Goal: Information Seeking & Learning: Check status

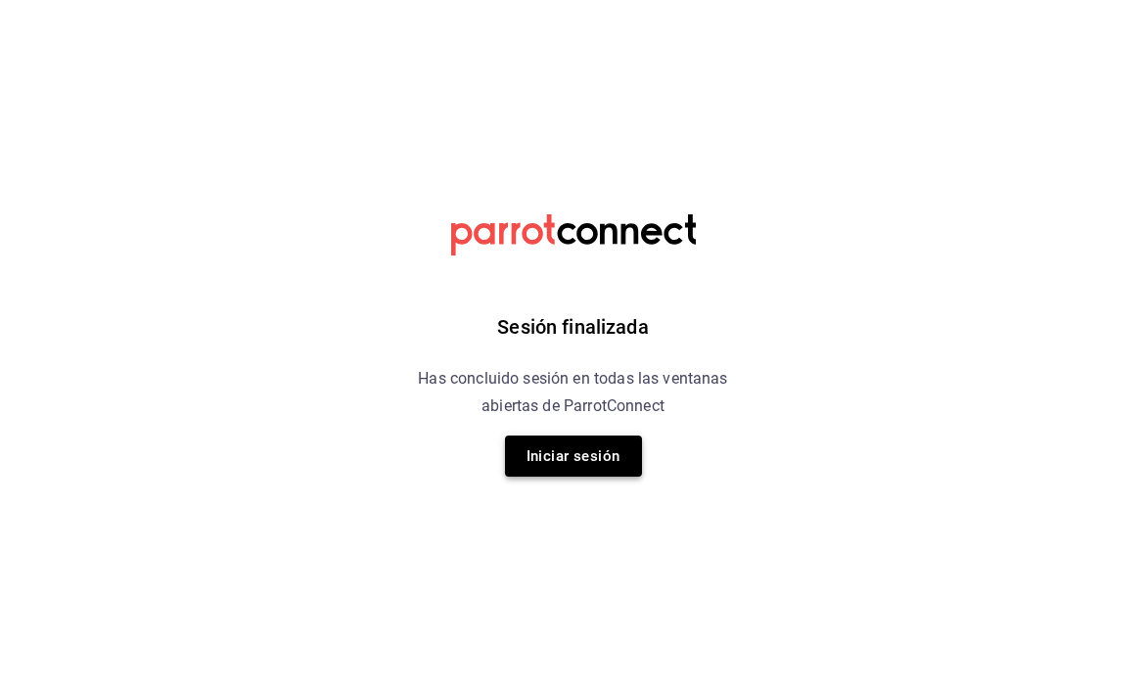
click at [537, 440] on button "Iniciar sesión" at bounding box center [573, 456] width 137 height 41
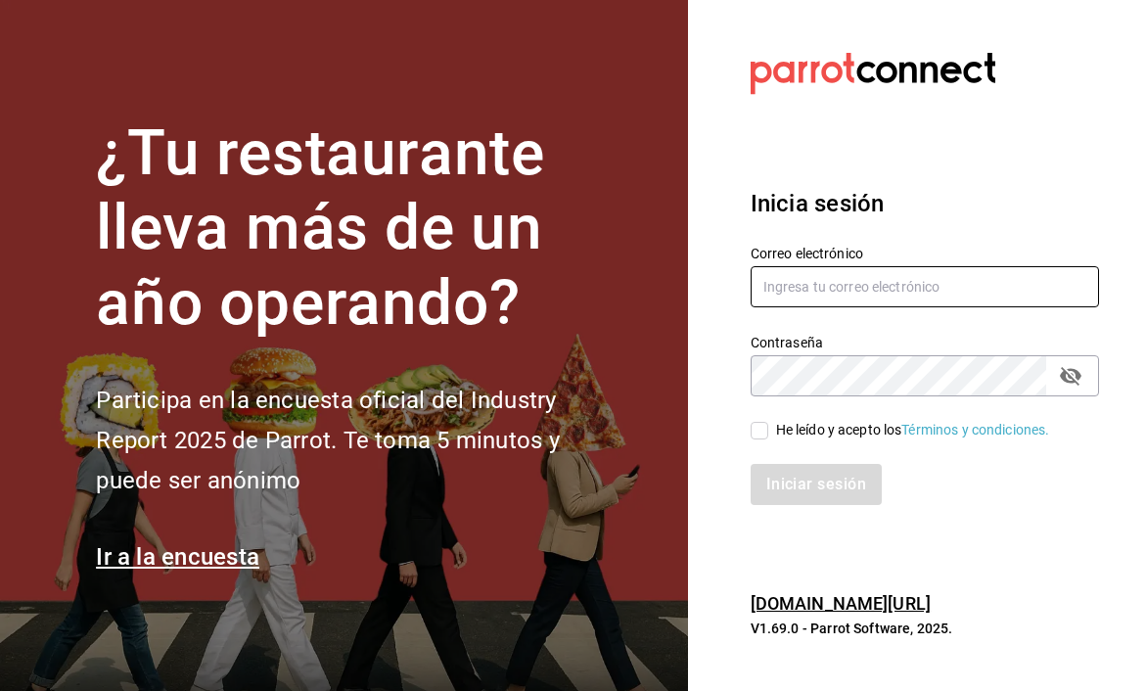
type input "[EMAIL_ADDRESS][DOMAIN_NAME]"
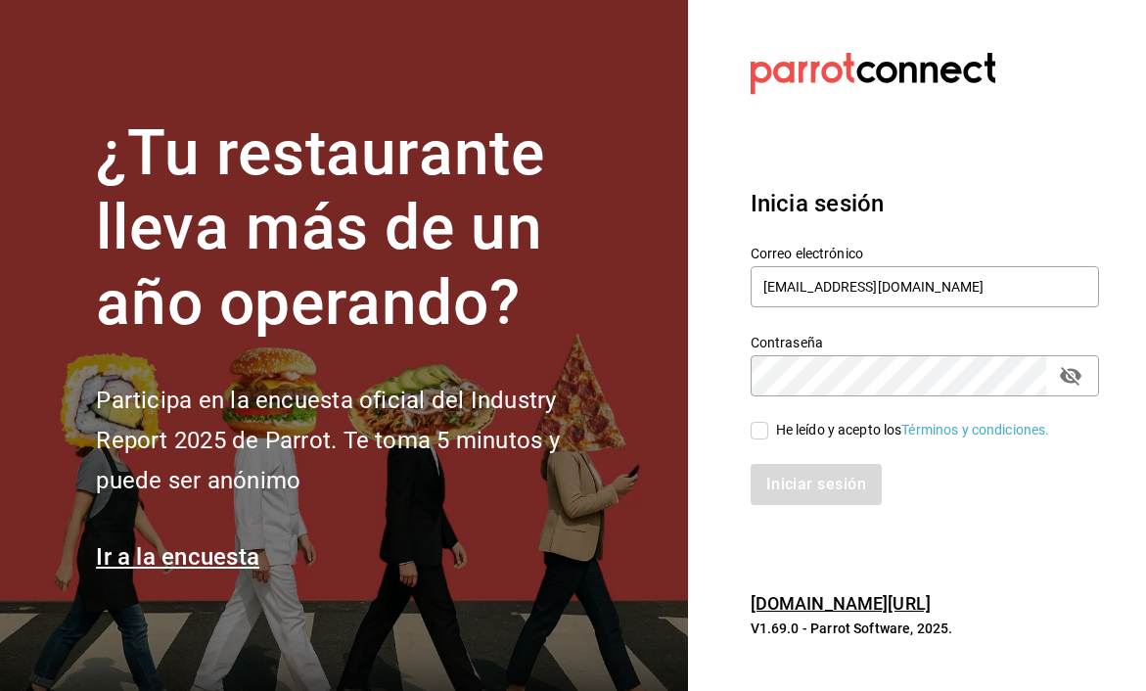
click at [754, 427] on input "He leído y acepto los Términos y condiciones." at bounding box center [760, 431] width 18 height 18
checkbox input "true"
click at [791, 486] on button "Iniciar sesión" at bounding box center [817, 484] width 133 height 41
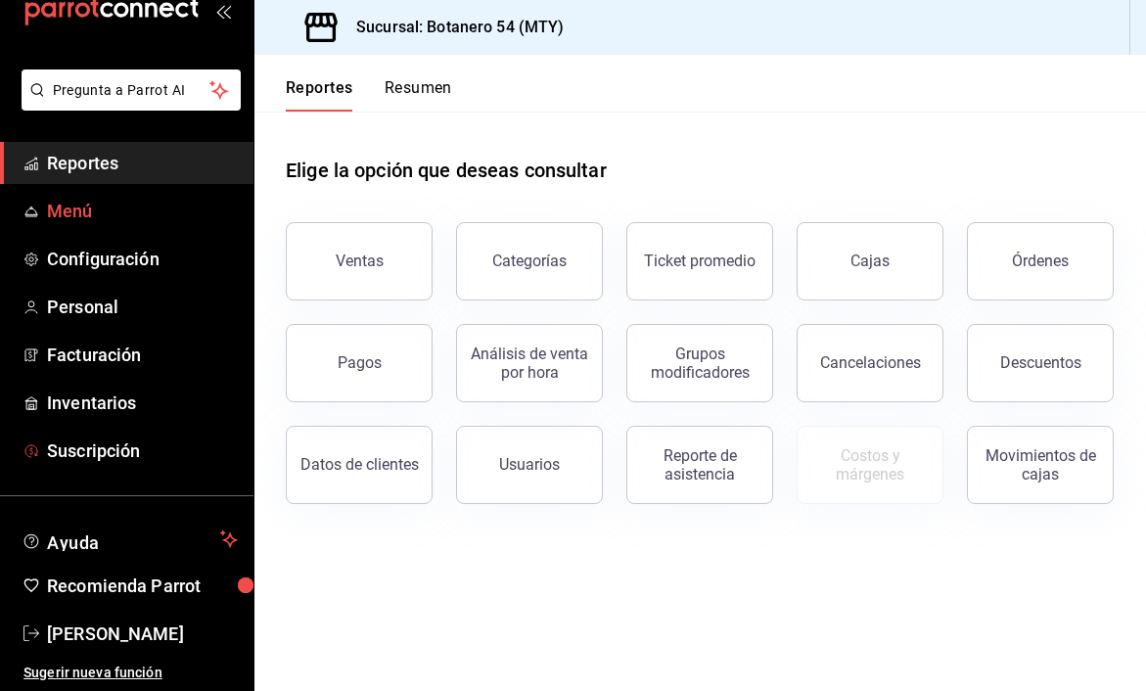
scroll to position [48, 0]
click at [90, 159] on span "Reportes" at bounding box center [142, 163] width 191 height 26
click at [431, 93] on button "Resumen" at bounding box center [419, 94] width 68 height 33
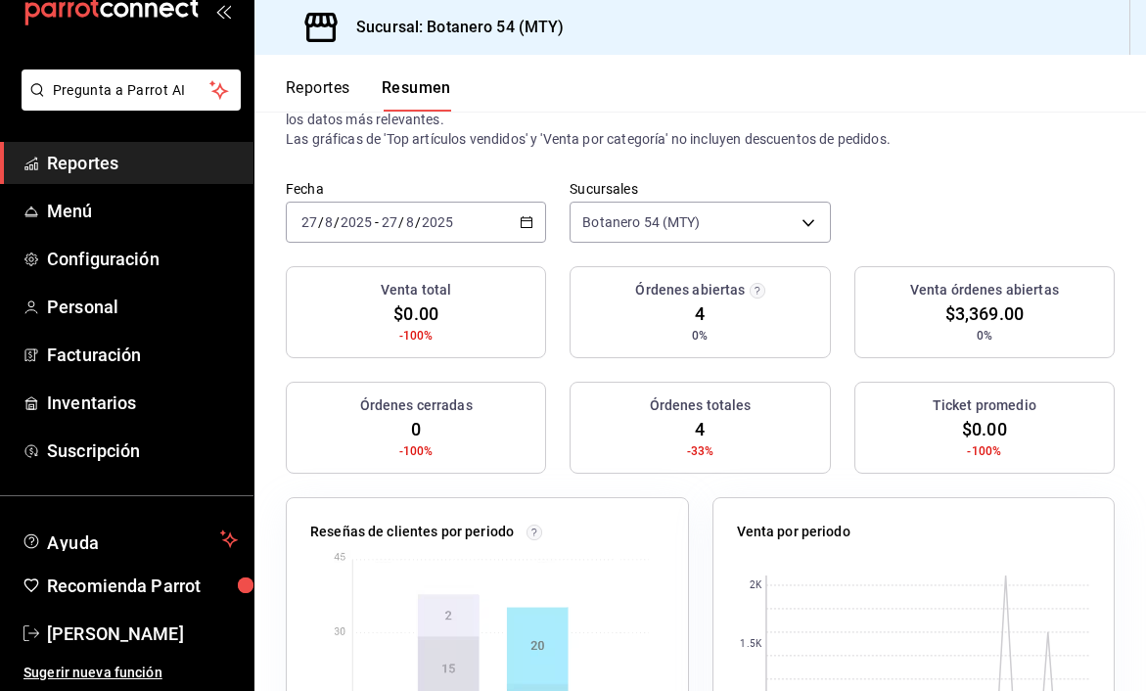
scroll to position [83, 0]
click at [704, 315] on span "4" at bounding box center [700, 313] width 10 height 26
click at [757, 286] on circle "button" at bounding box center [757, 290] width 15 height 15
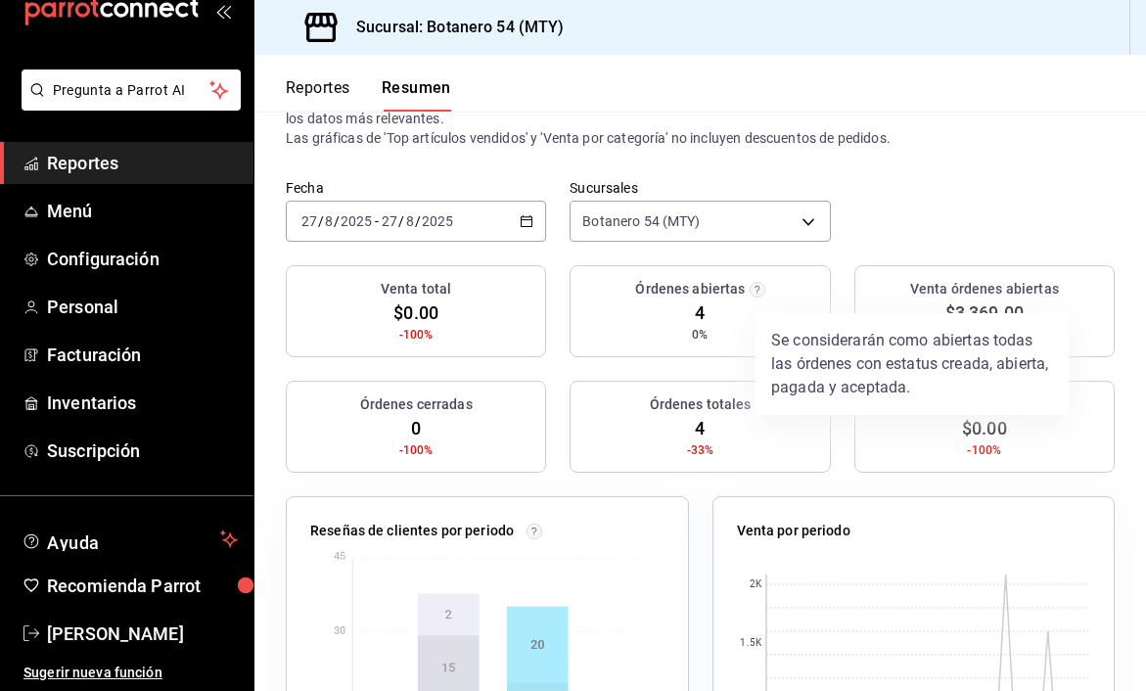
click at [668, 312] on div at bounding box center [573, 345] width 1146 height 691
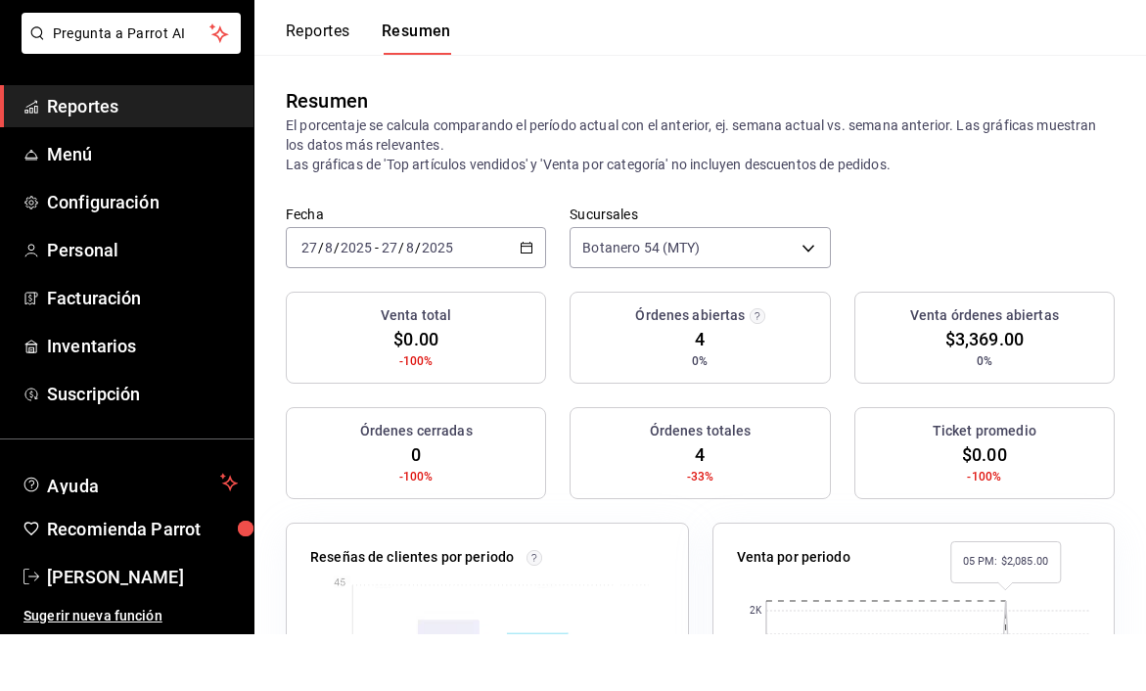
scroll to position [0, 0]
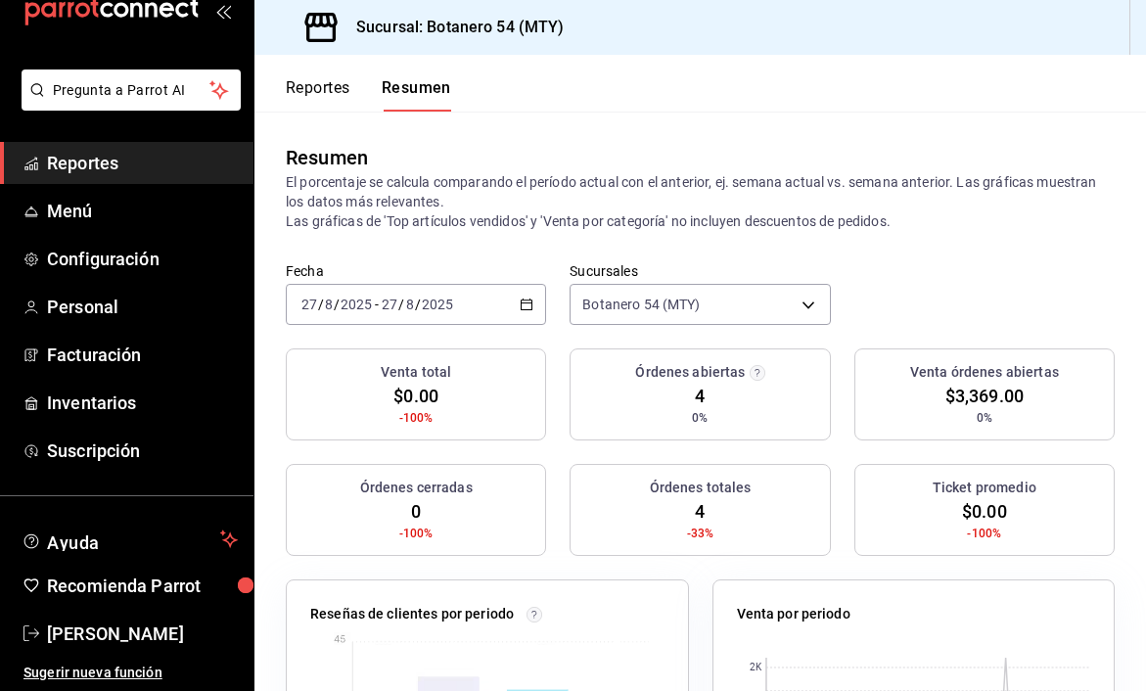
click at [695, 397] on span "4" at bounding box center [700, 396] width 10 height 26
click at [330, 74] on div "Reportes Resumen" at bounding box center [353, 83] width 197 height 57
click at [324, 86] on button "Reportes" at bounding box center [318, 94] width 65 height 33
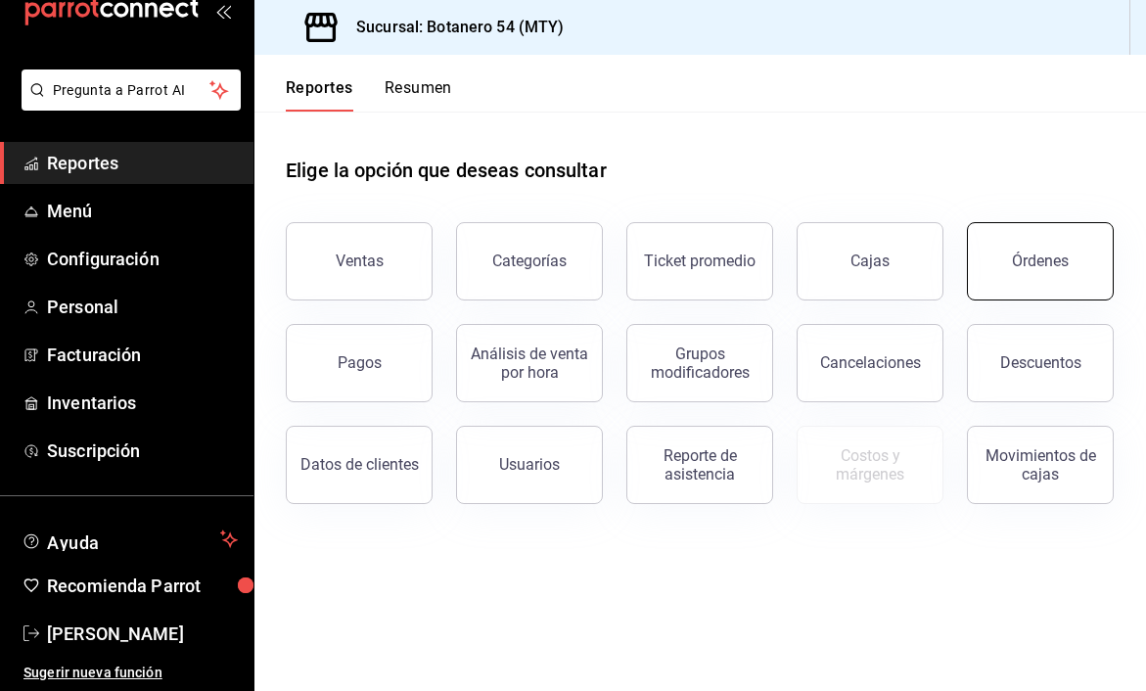
click at [1023, 285] on button "Órdenes" at bounding box center [1040, 261] width 147 height 78
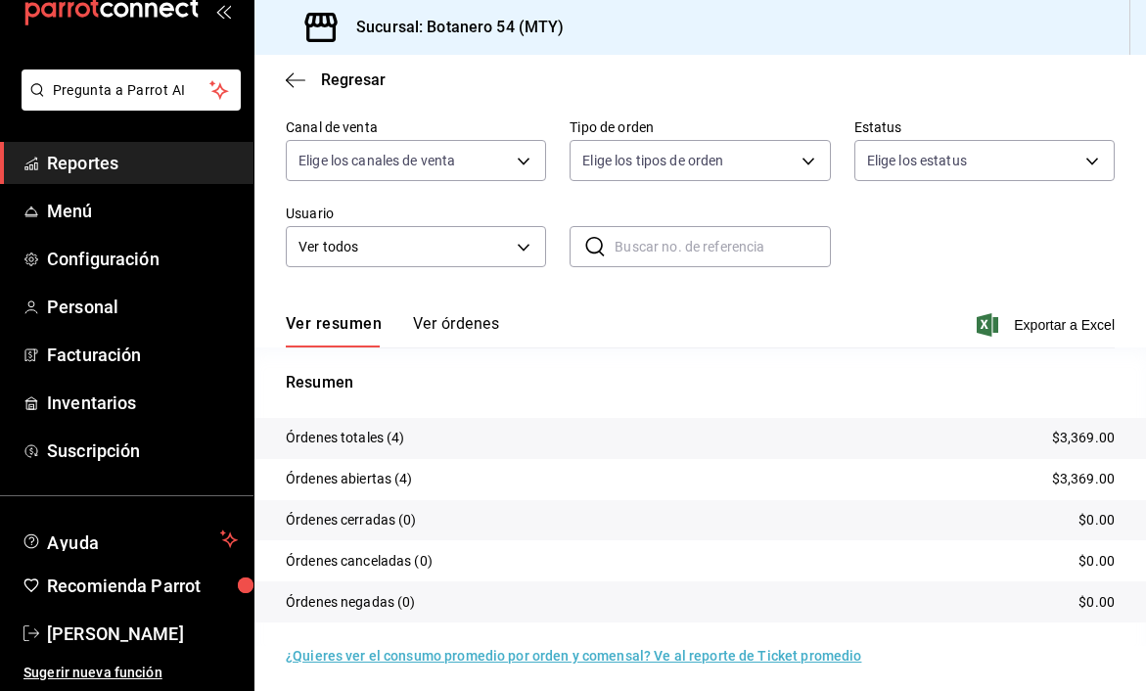
click at [478, 333] on button "Ver órdenes" at bounding box center [456, 330] width 86 height 33
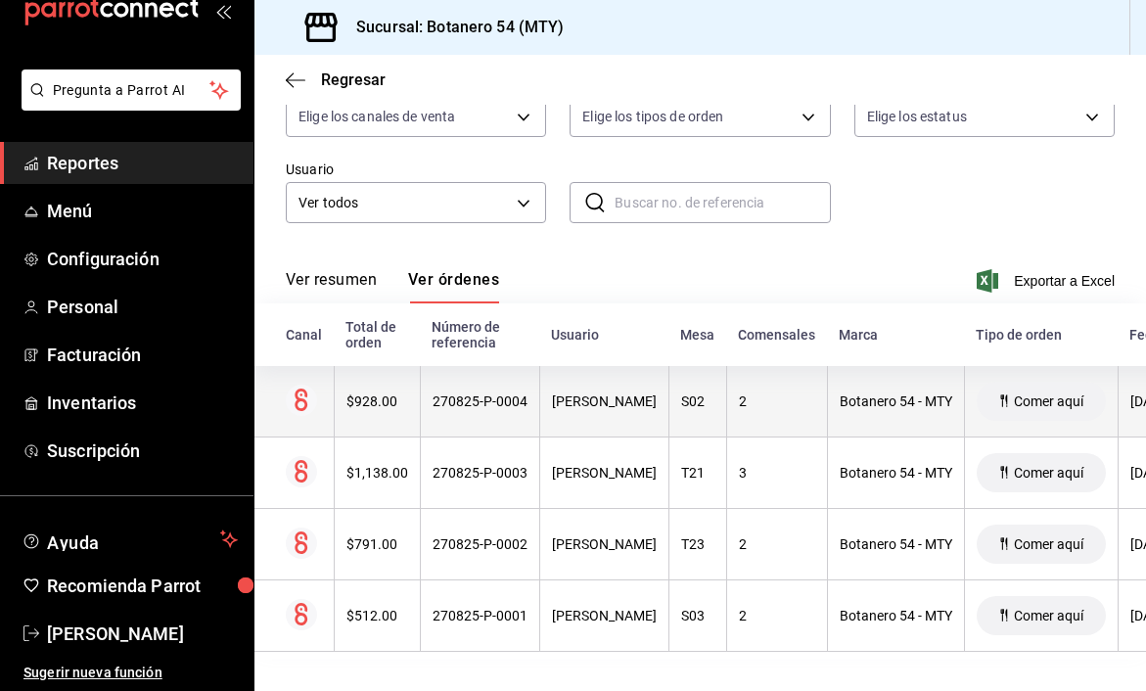
click at [445, 407] on div "270825-P-0004" at bounding box center [480, 402] width 95 height 16
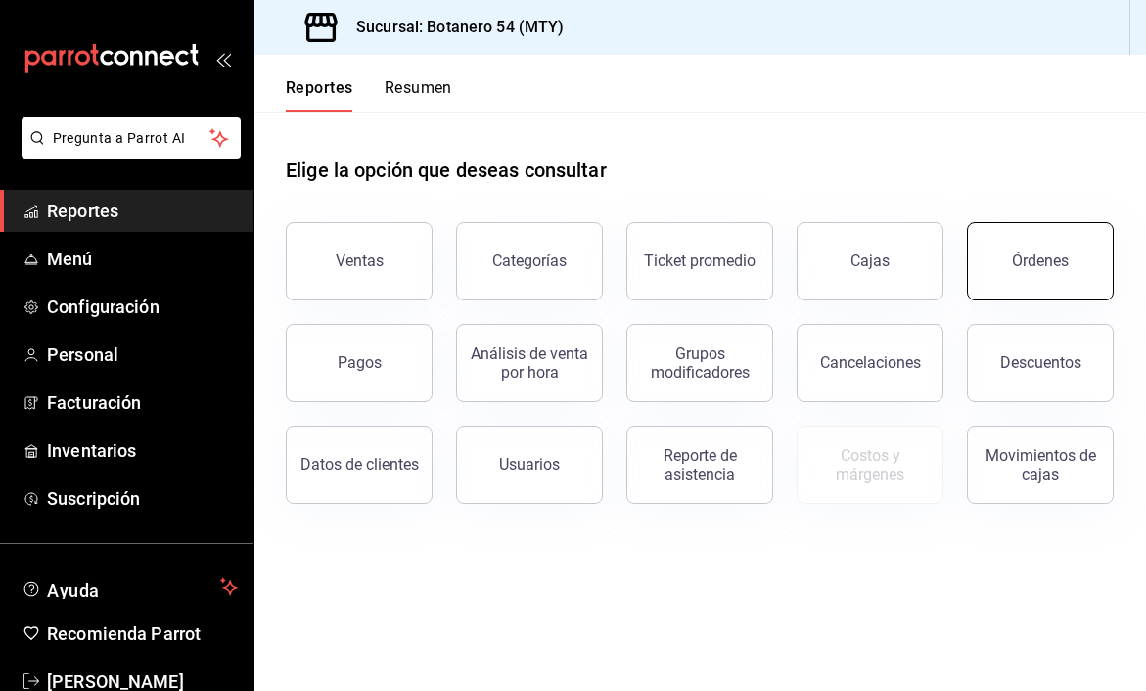
click at [1005, 255] on button "Órdenes" at bounding box center [1040, 261] width 147 height 78
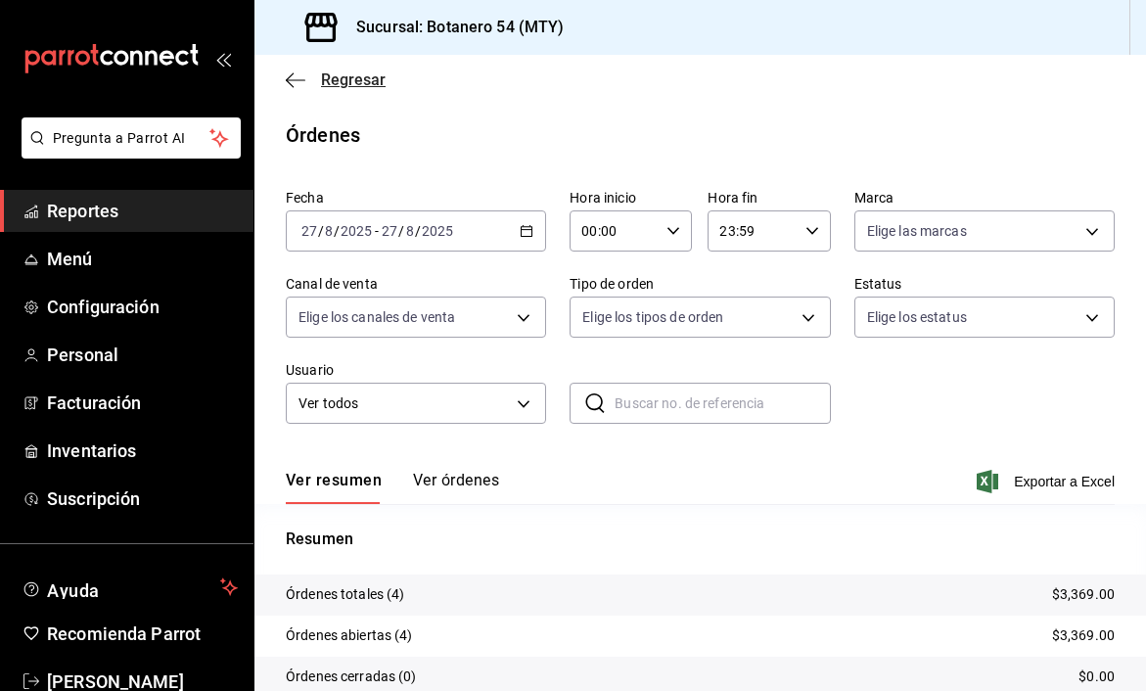
click at [340, 78] on span "Regresar" at bounding box center [353, 79] width 65 height 19
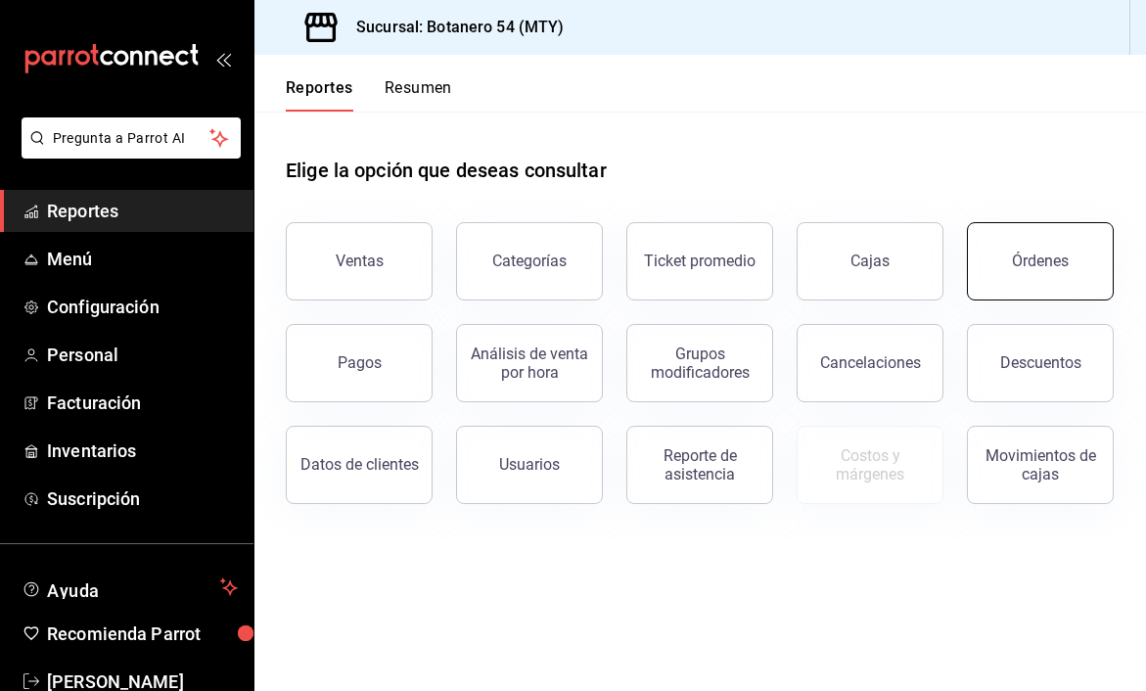
click at [1053, 270] on button "Órdenes" at bounding box center [1040, 261] width 147 height 78
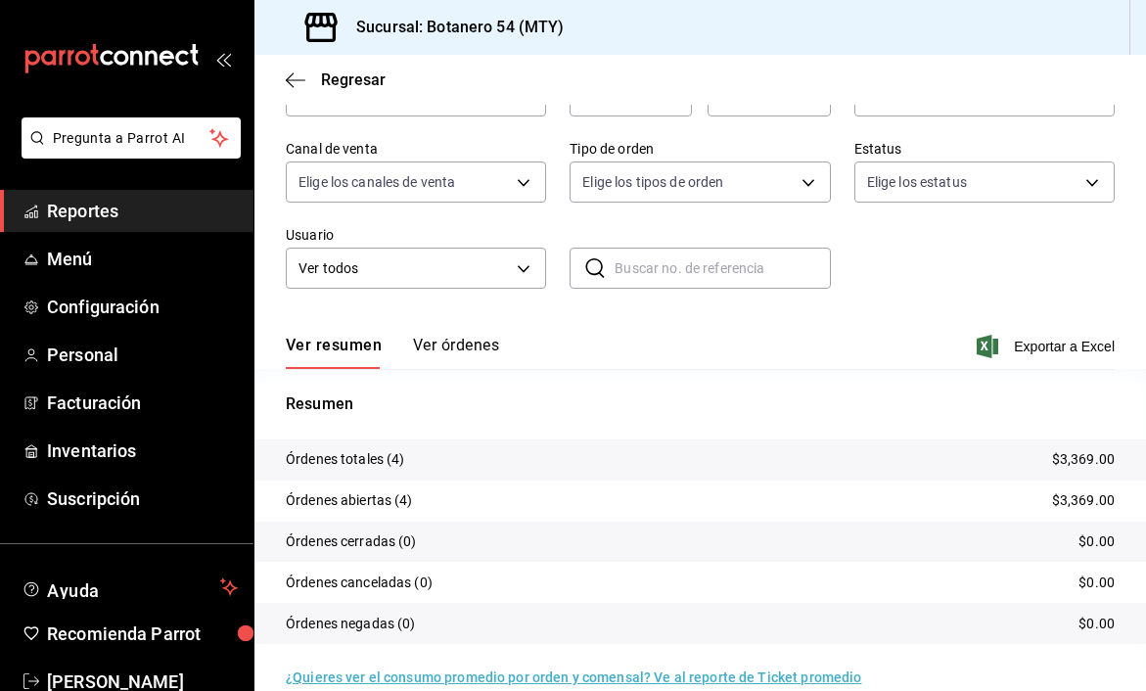
scroll to position [152, 0]
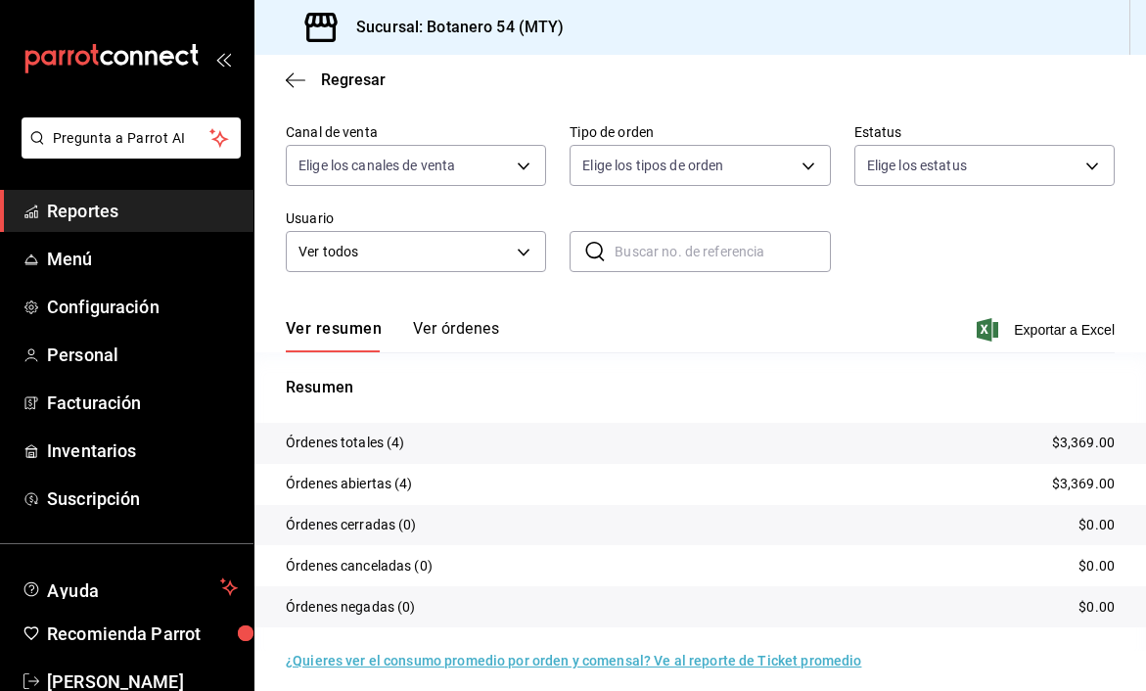
click at [470, 336] on button "Ver órdenes" at bounding box center [456, 335] width 86 height 33
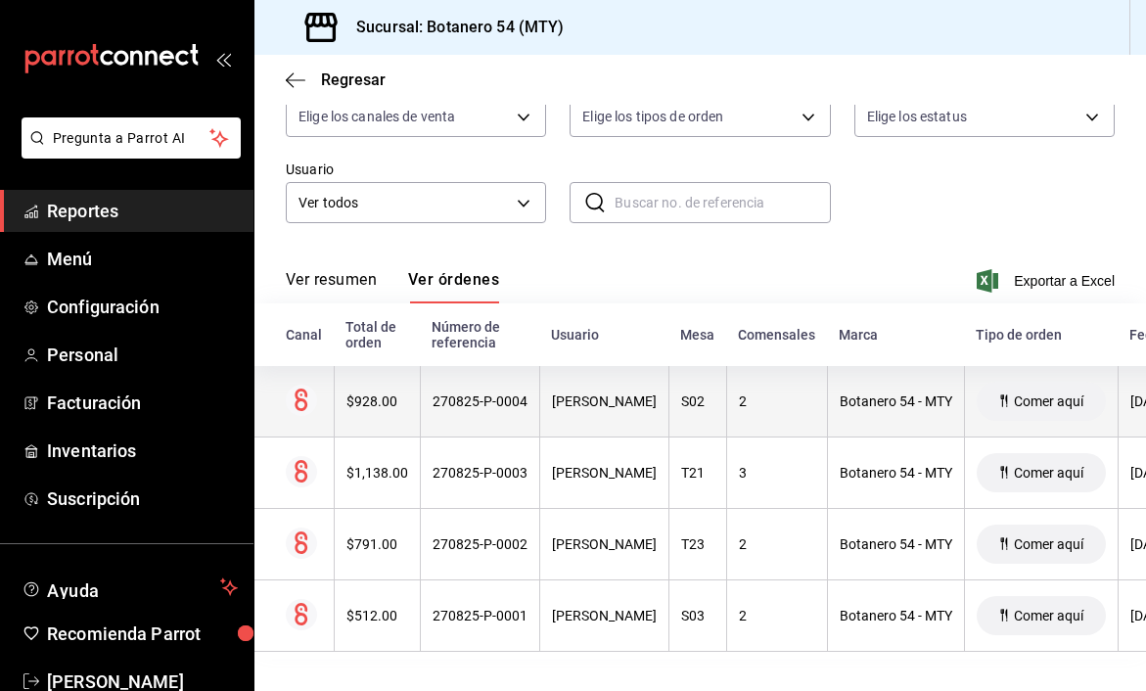
scroll to position [201, 0]
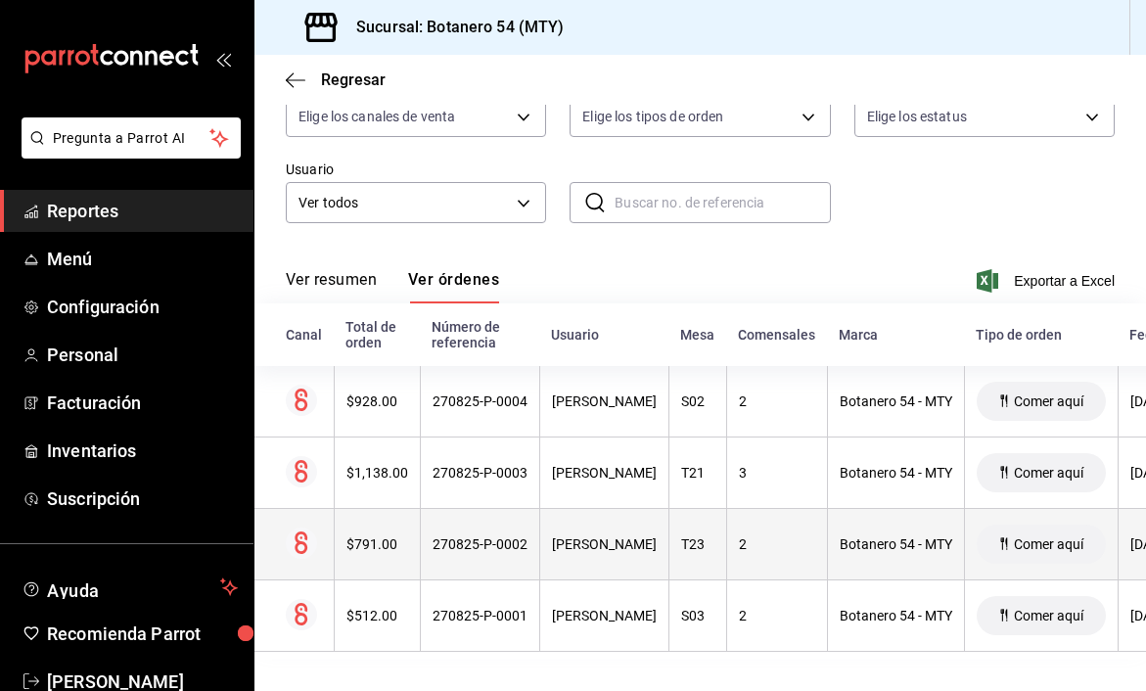
click at [574, 543] on div "KEVIN SALINAS" at bounding box center [604, 544] width 105 height 16
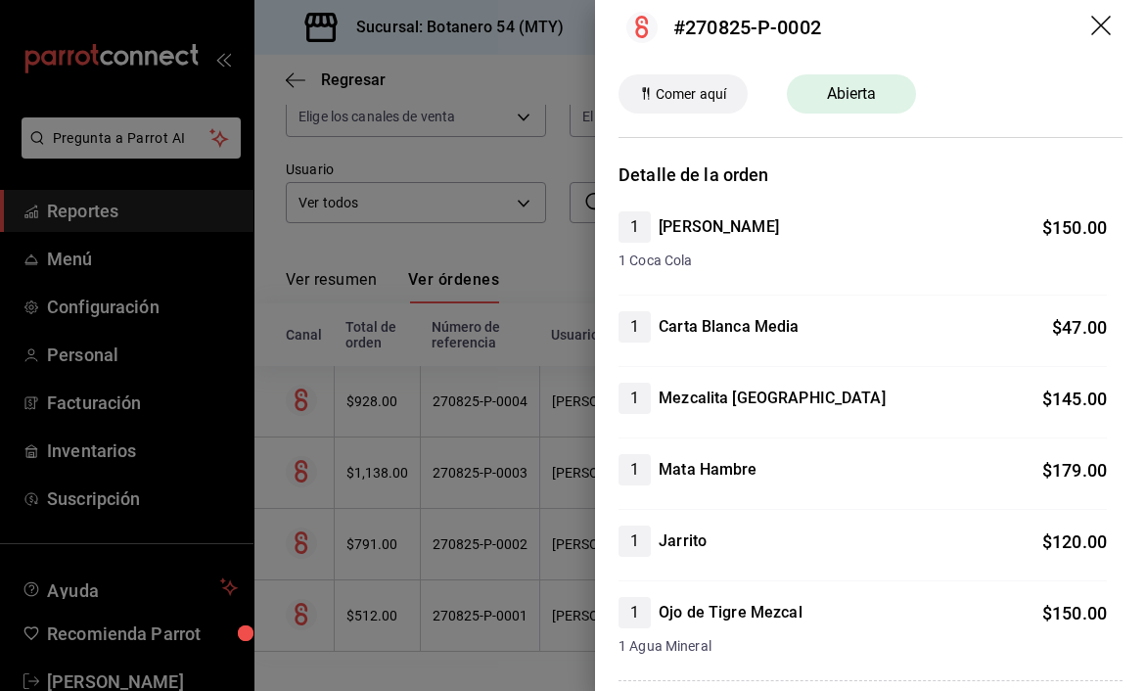
scroll to position [0, 0]
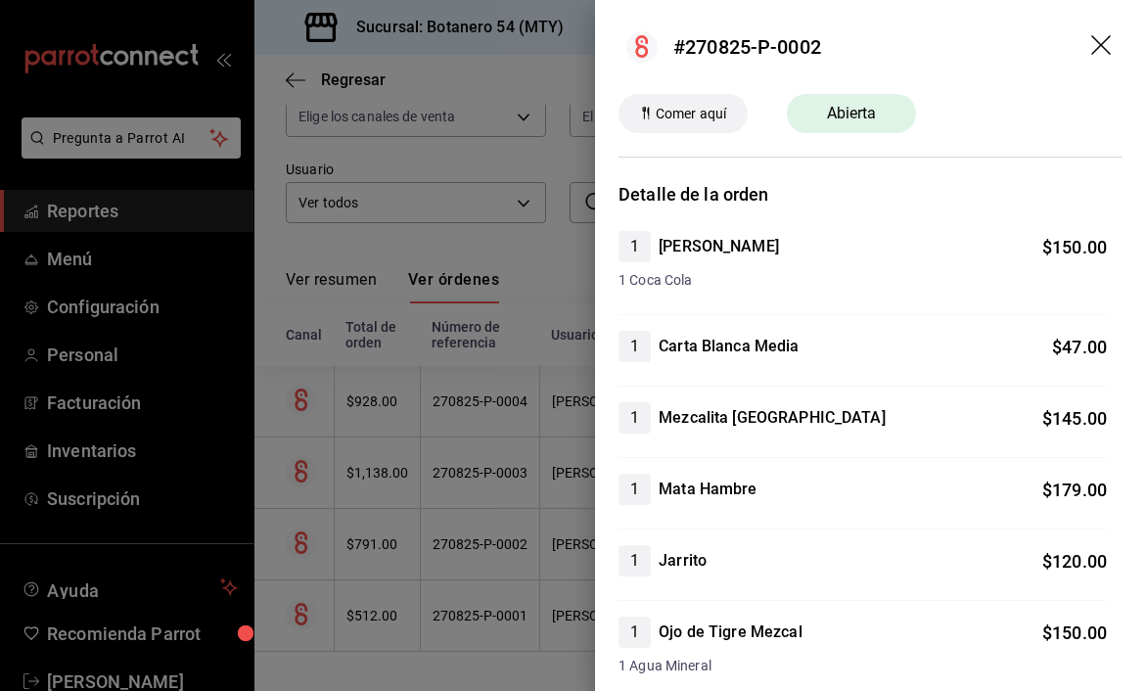
click at [1104, 47] on icon "drag" at bounding box center [1101, 45] width 20 height 20
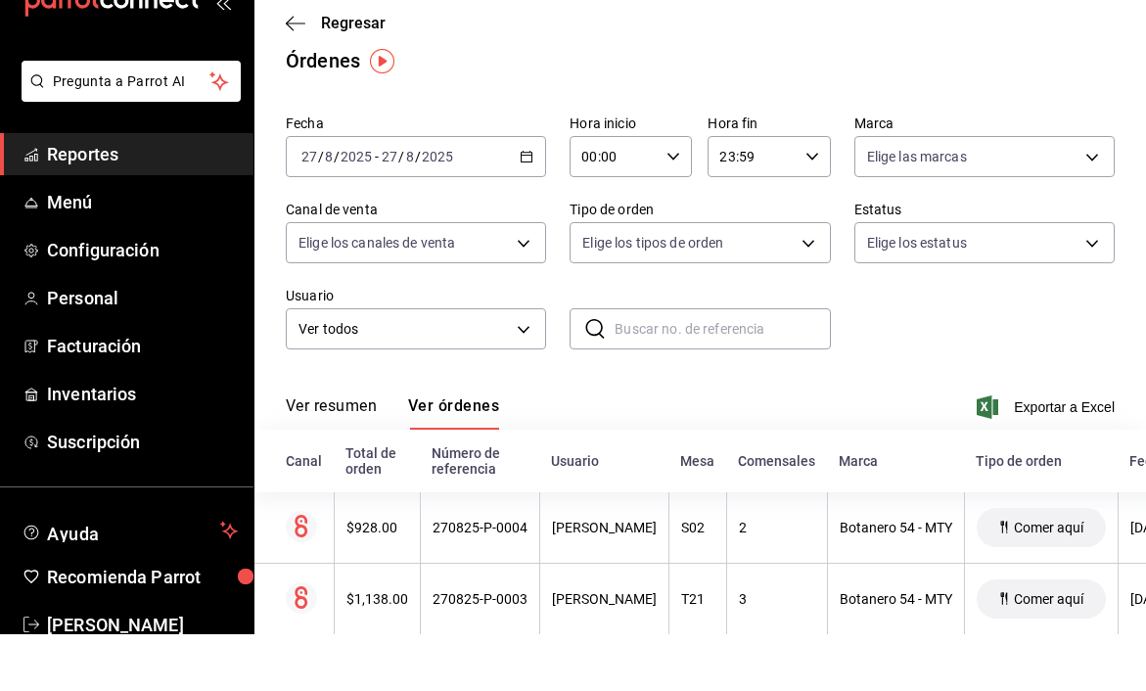
scroll to position [15, 0]
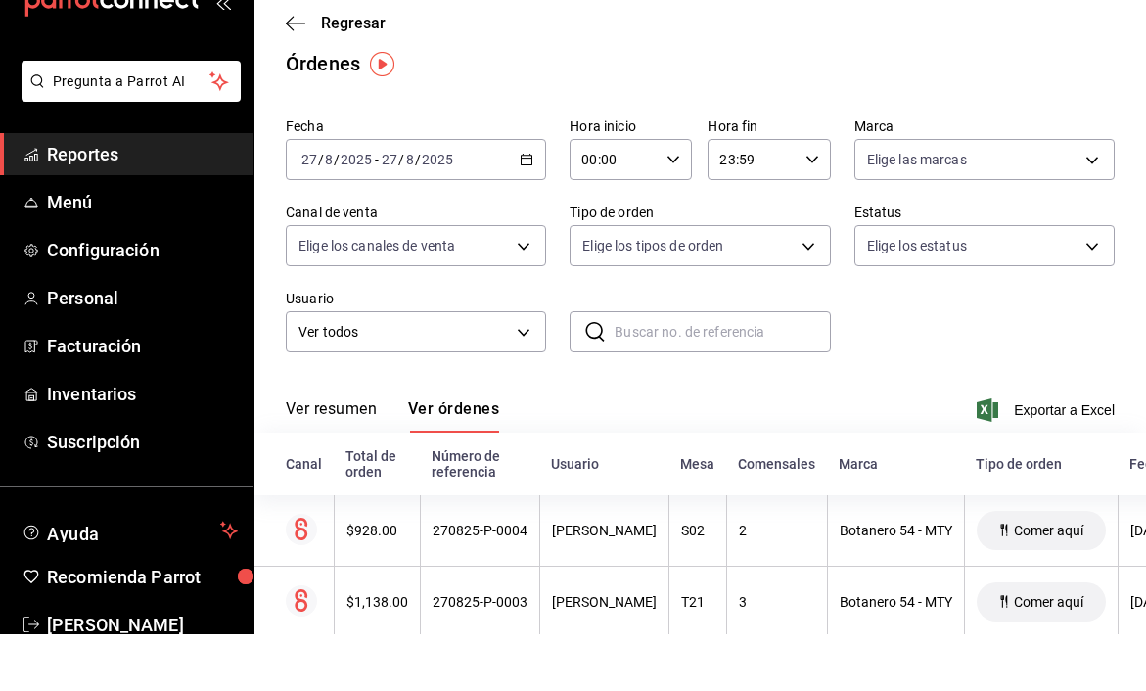
click at [336, 456] on button "Ver resumen" at bounding box center [331, 472] width 91 height 33
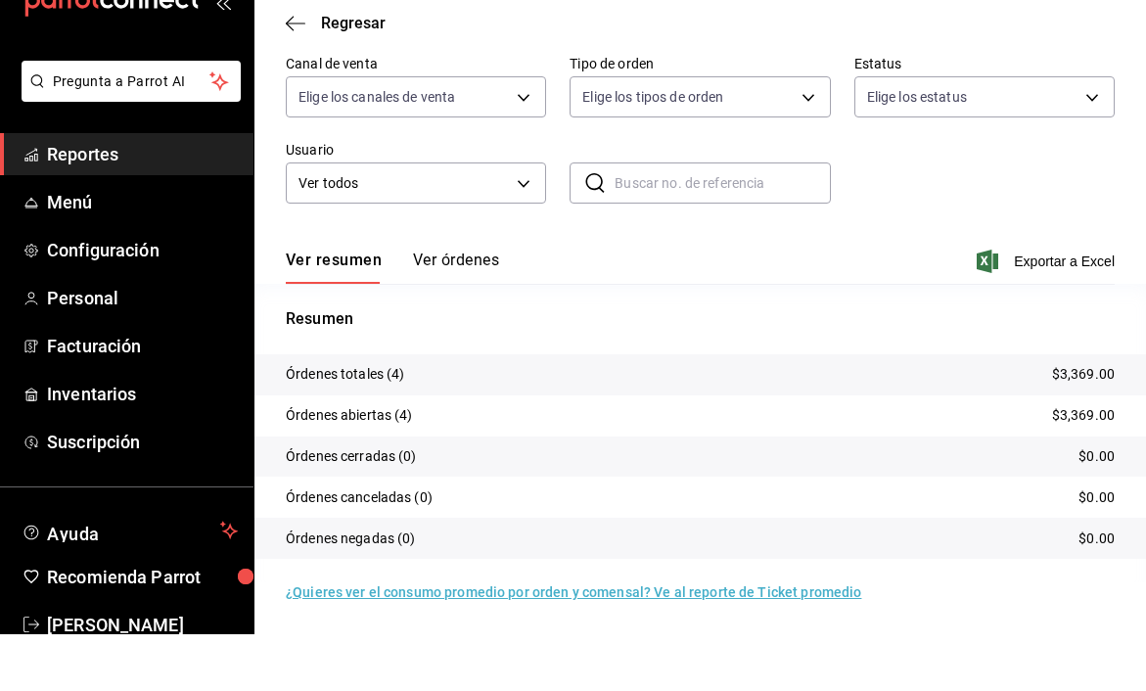
scroll to position [163, 0]
click at [454, 307] on button "Ver órdenes" at bounding box center [456, 323] width 86 height 33
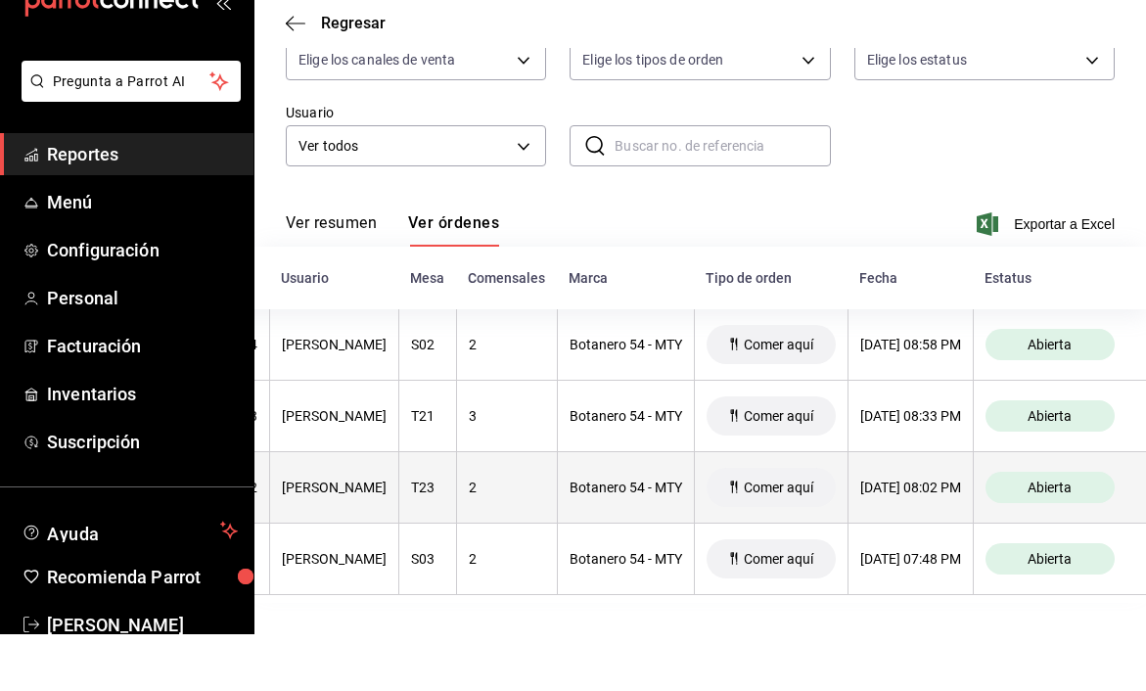
scroll to position [0, 290]
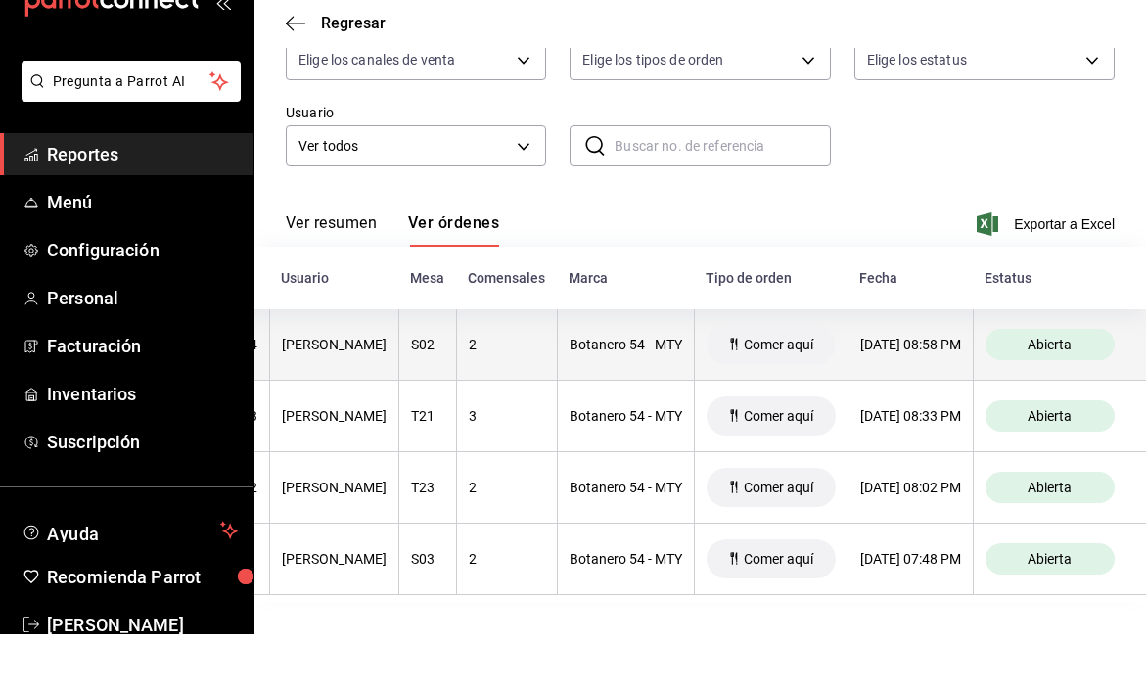
click at [1027, 394] on span "Abierta" at bounding box center [1050, 402] width 60 height 16
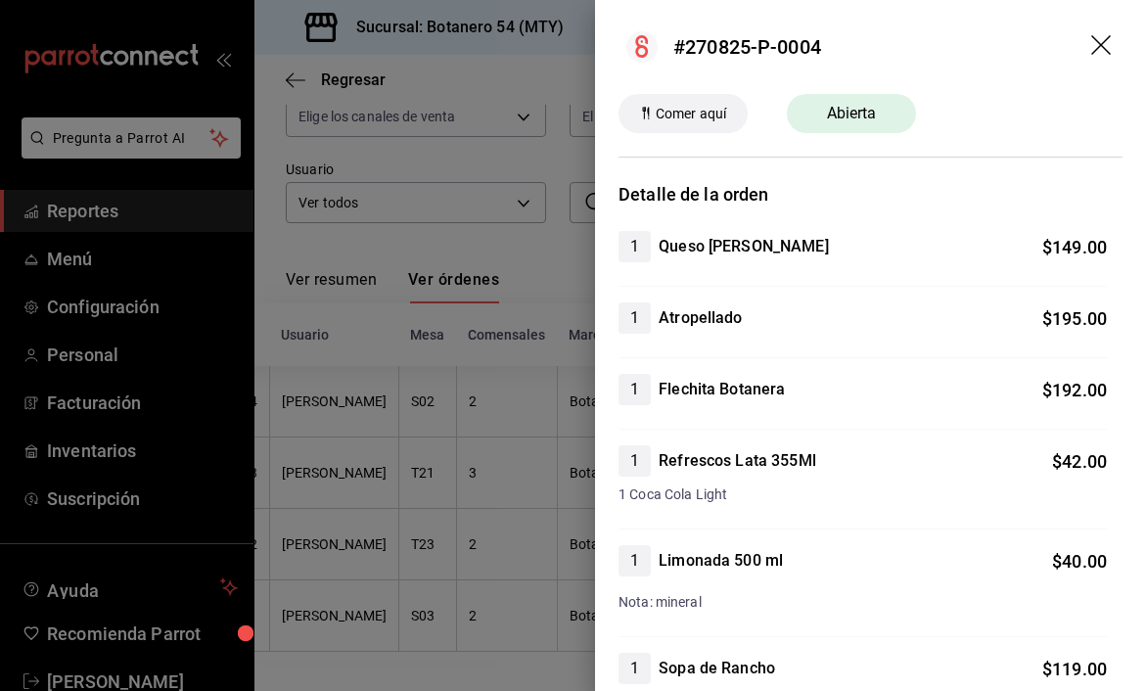
scroll to position [0, 0]
click at [1105, 45] on icon "drag" at bounding box center [1102, 46] width 23 height 23
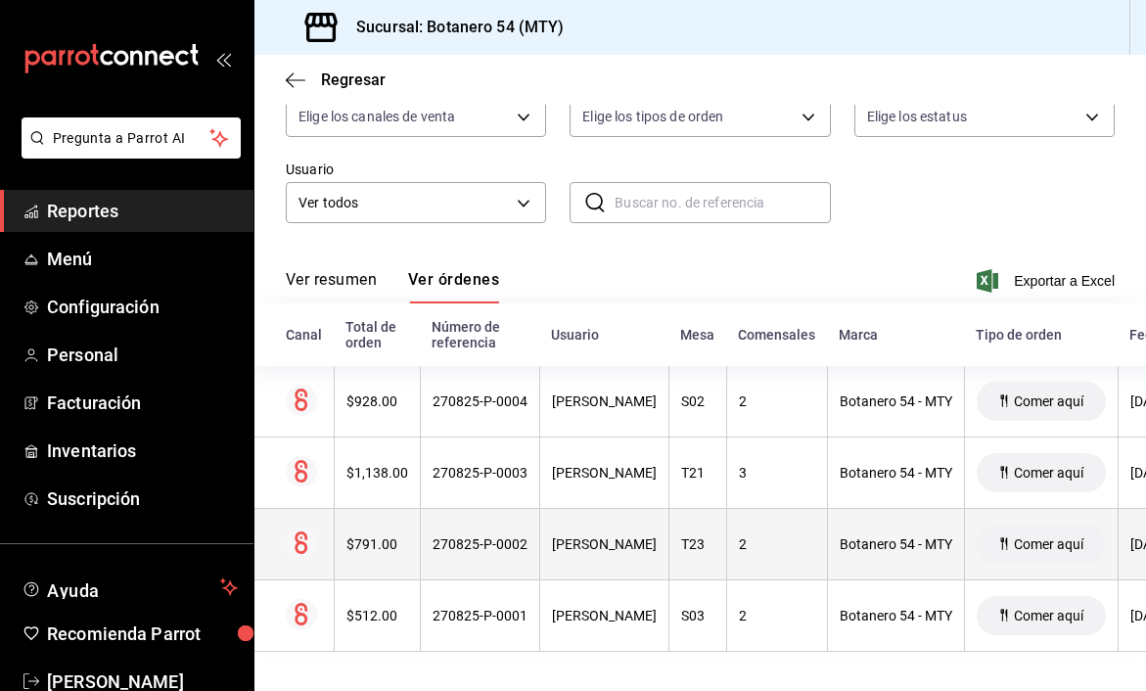
click at [585, 541] on div "KEVIN SALINAS" at bounding box center [604, 544] width 105 height 16
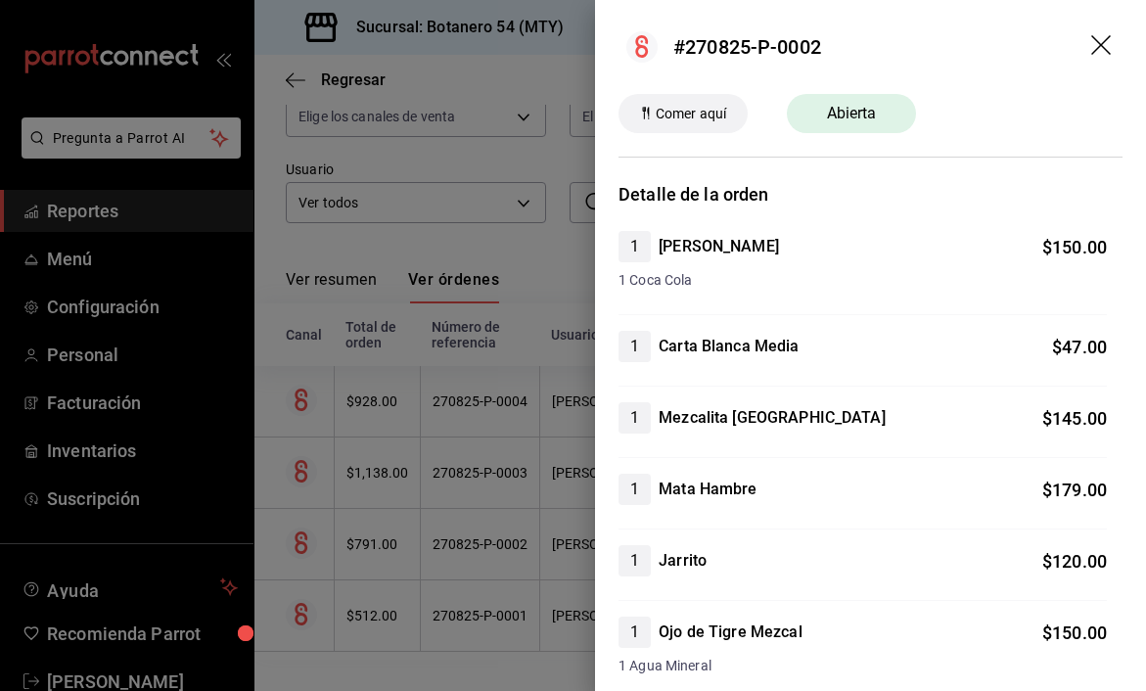
click at [1110, 35] on icon "drag" at bounding box center [1102, 46] width 23 height 23
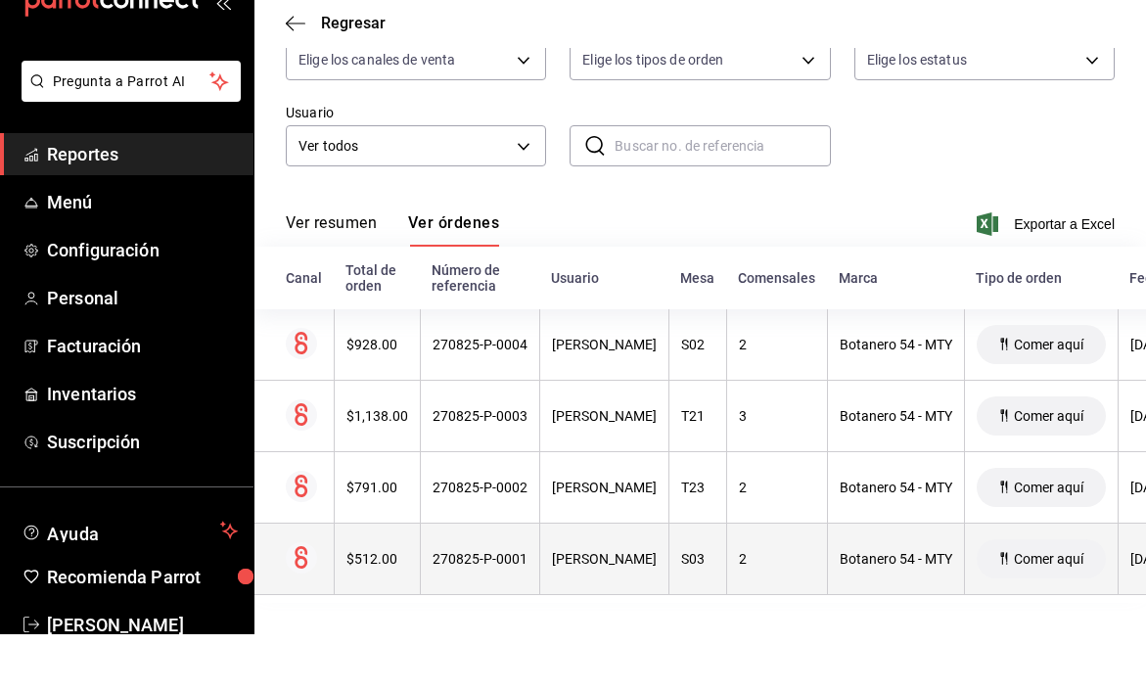
click at [497, 580] on th "270825-P-0001" at bounding box center [479, 615] width 119 height 71
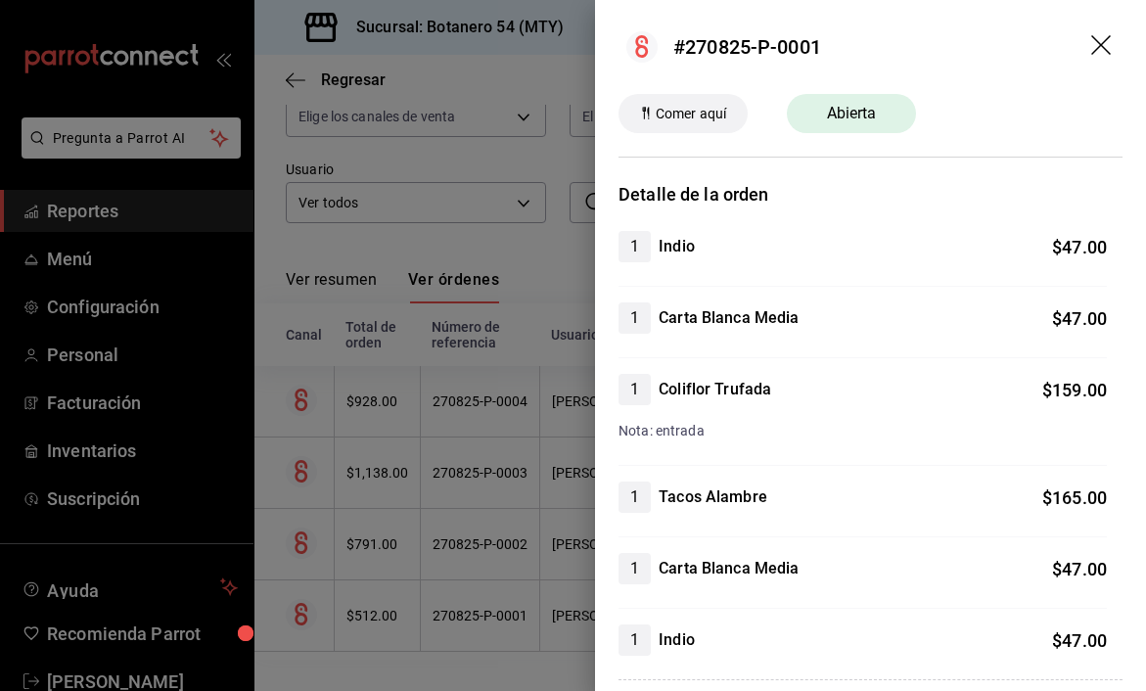
click at [682, 118] on span "Comer aquí" at bounding box center [691, 114] width 86 height 21
click at [1109, 40] on icon "drag" at bounding box center [1102, 46] width 23 height 23
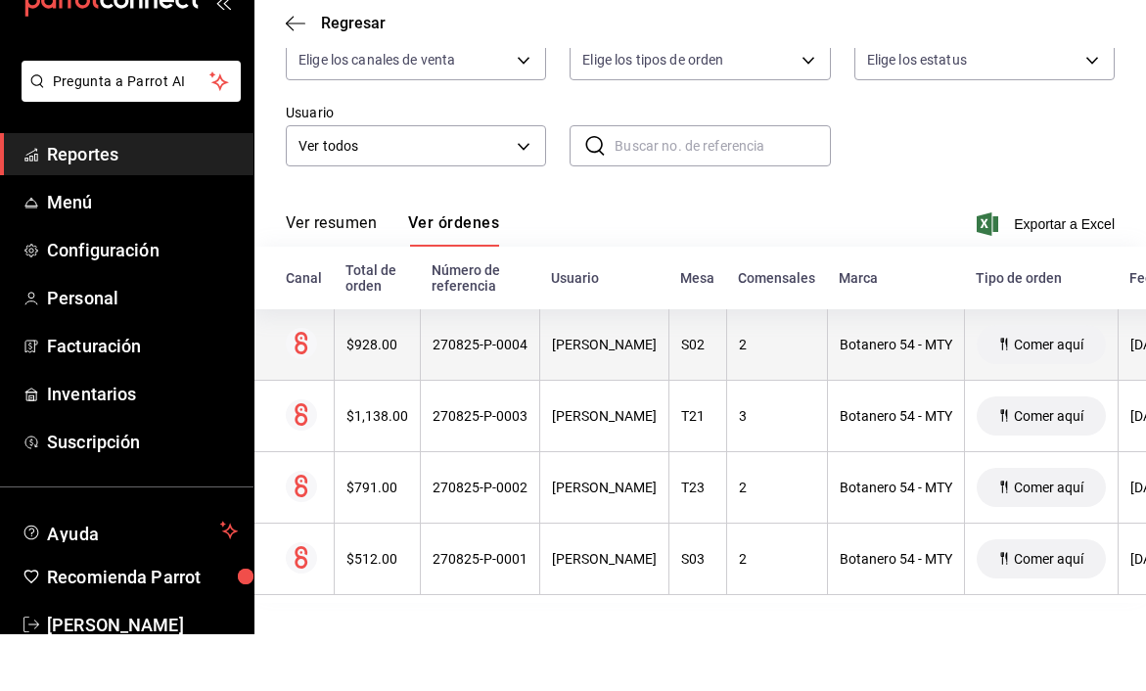
click at [595, 394] on div "KEVIN SALINAS" at bounding box center [604, 402] width 105 height 16
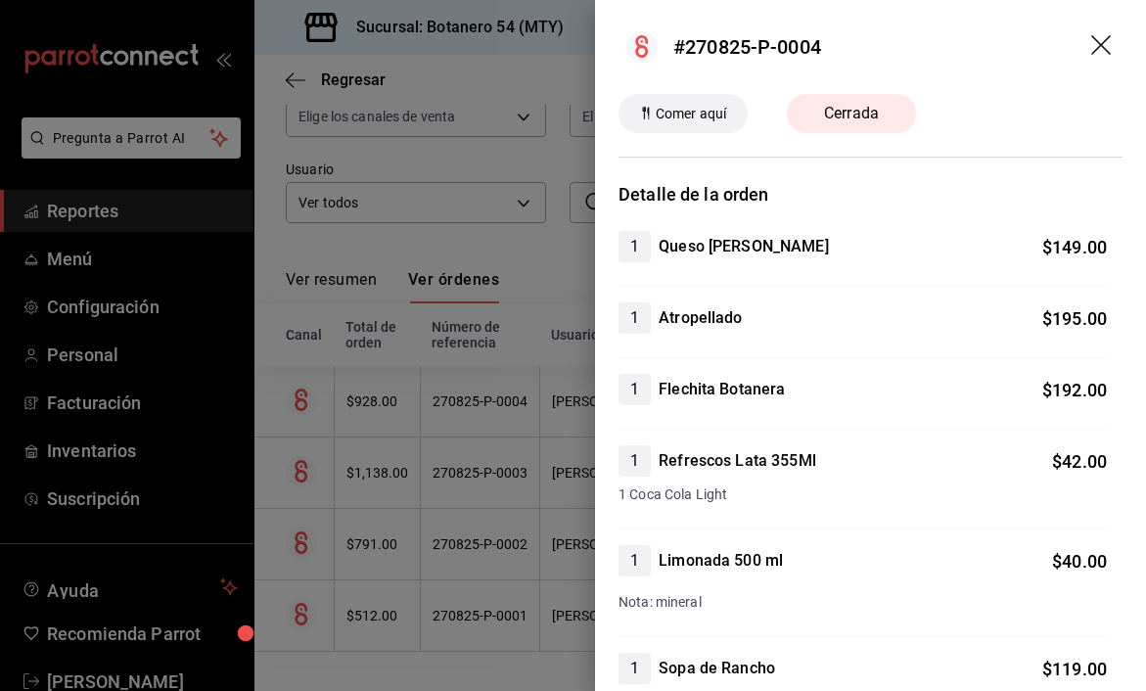
click at [1107, 47] on icon "drag" at bounding box center [1102, 46] width 23 height 23
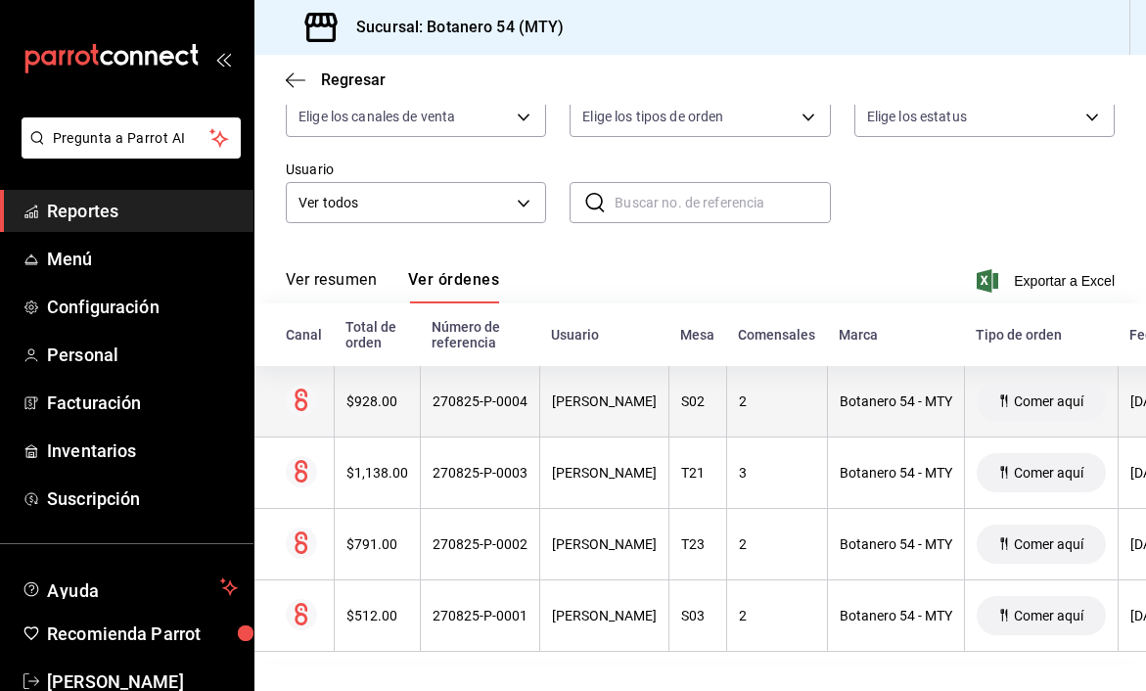
click at [619, 411] on th "KEVIN SALINAS" at bounding box center [603, 401] width 129 height 71
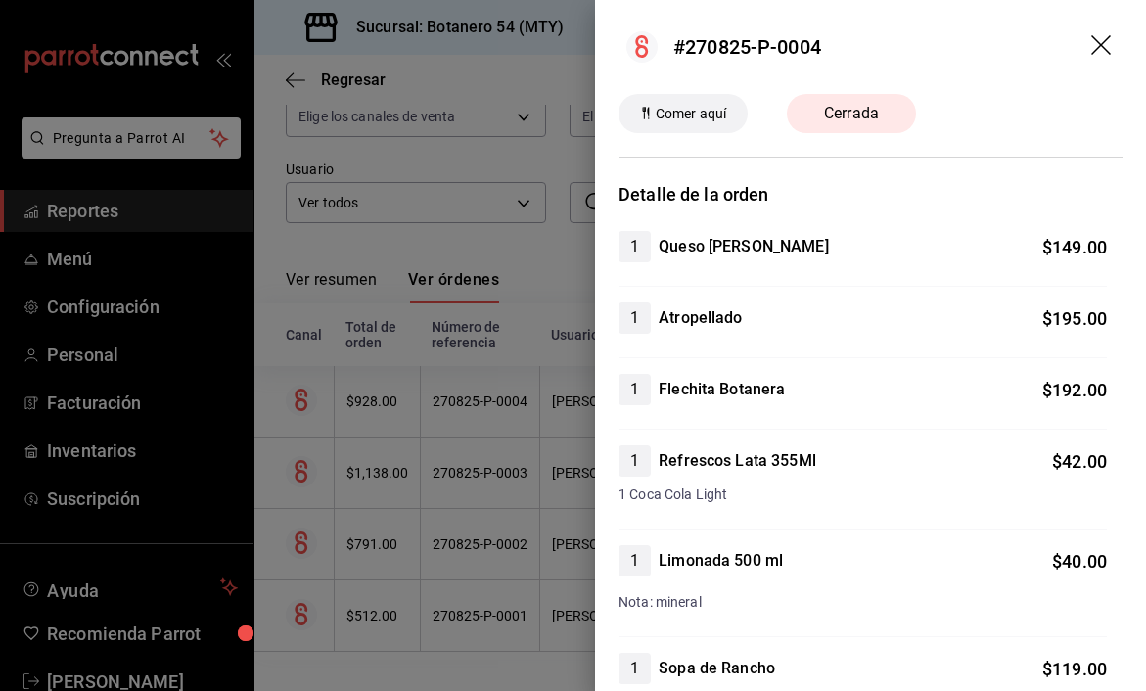
click at [1104, 42] on icon "drag" at bounding box center [1101, 45] width 20 height 20
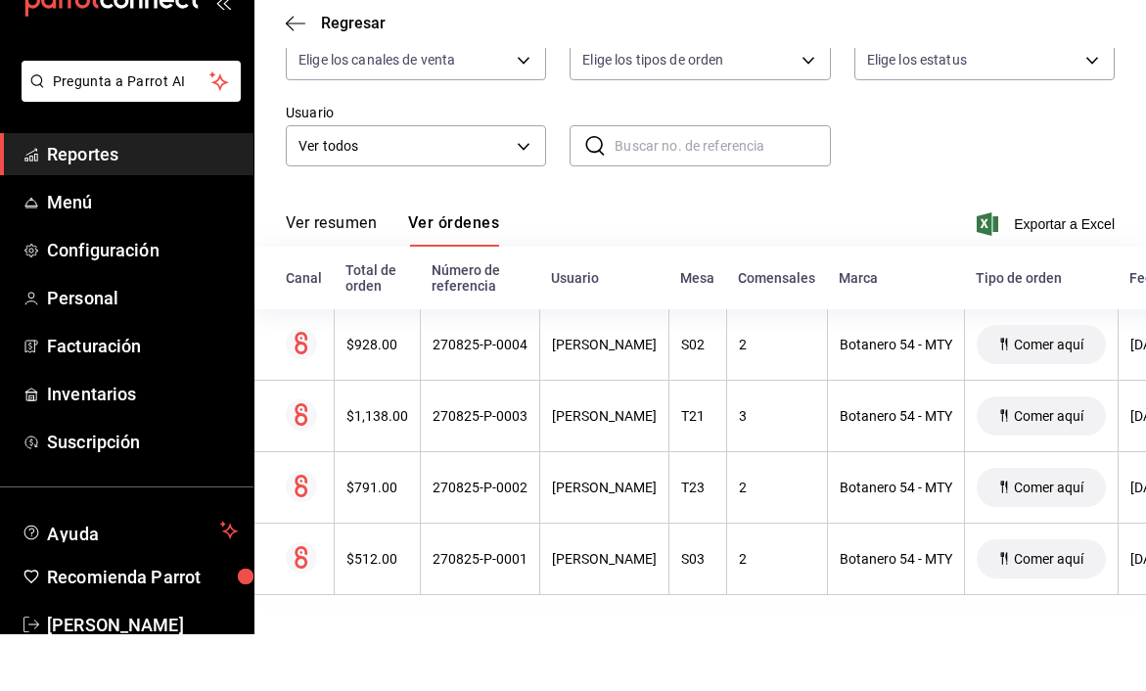
click at [359, 270] on button "Ver resumen" at bounding box center [331, 286] width 91 height 33
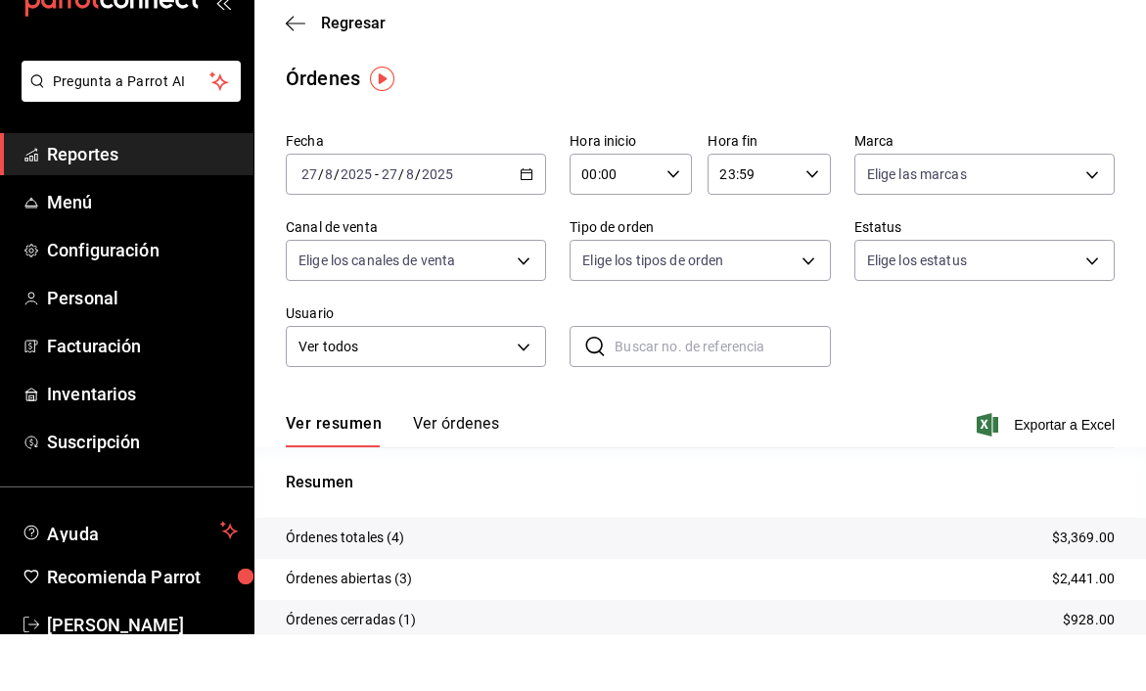
click at [383, 123] on img "button" at bounding box center [382, 135] width 24 height 24
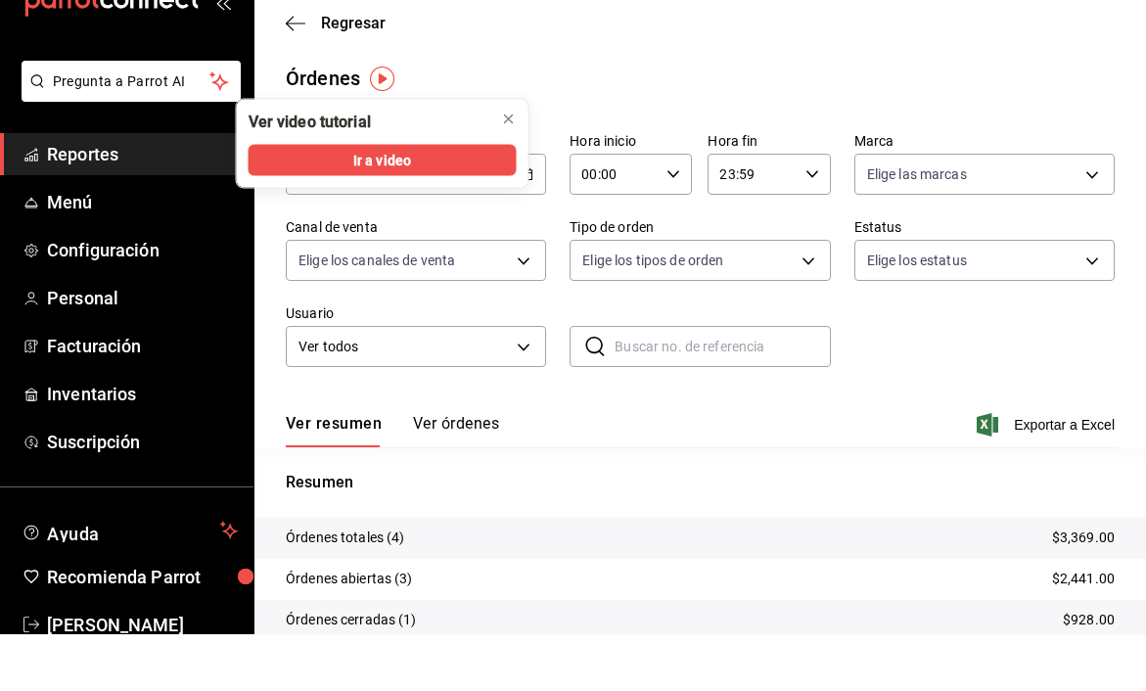
click at [518, 120] on div "Órdenes" at bounding box center [701, 134] width 892 height 29
click at [507, 172] on icon "close" at bounding box center [509, 176] width 8 height 8
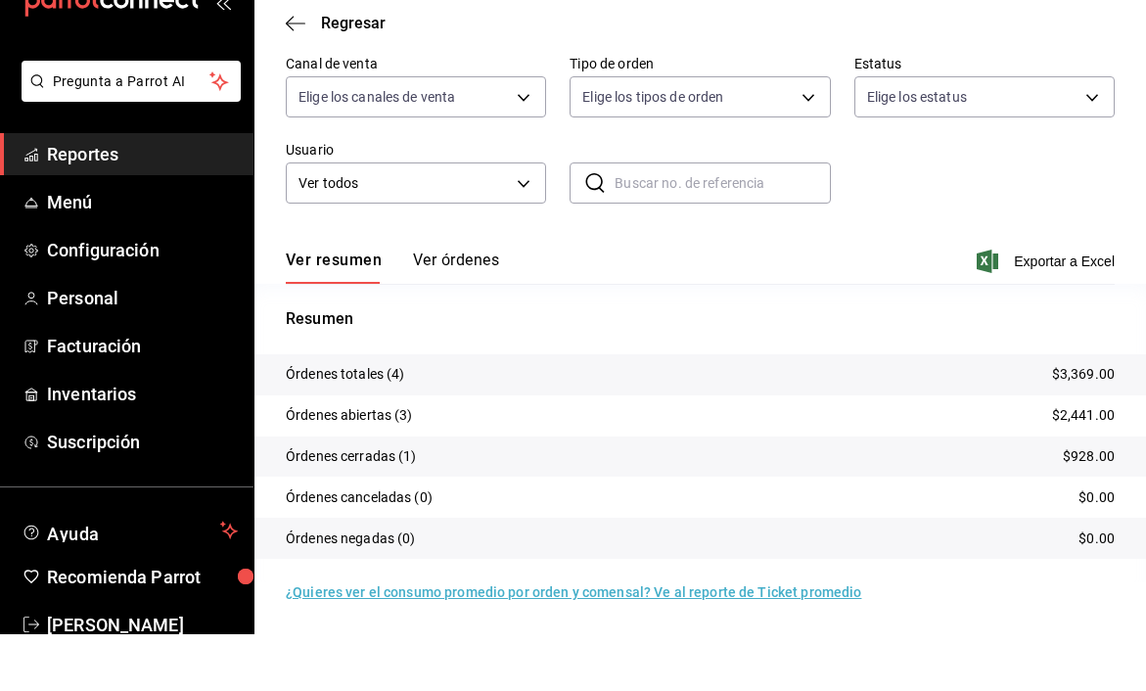
scroll to position [163, 0]
click at [464, 307] on button "Ver órdenes" at bounding box center [456, 323] width 86 height 33
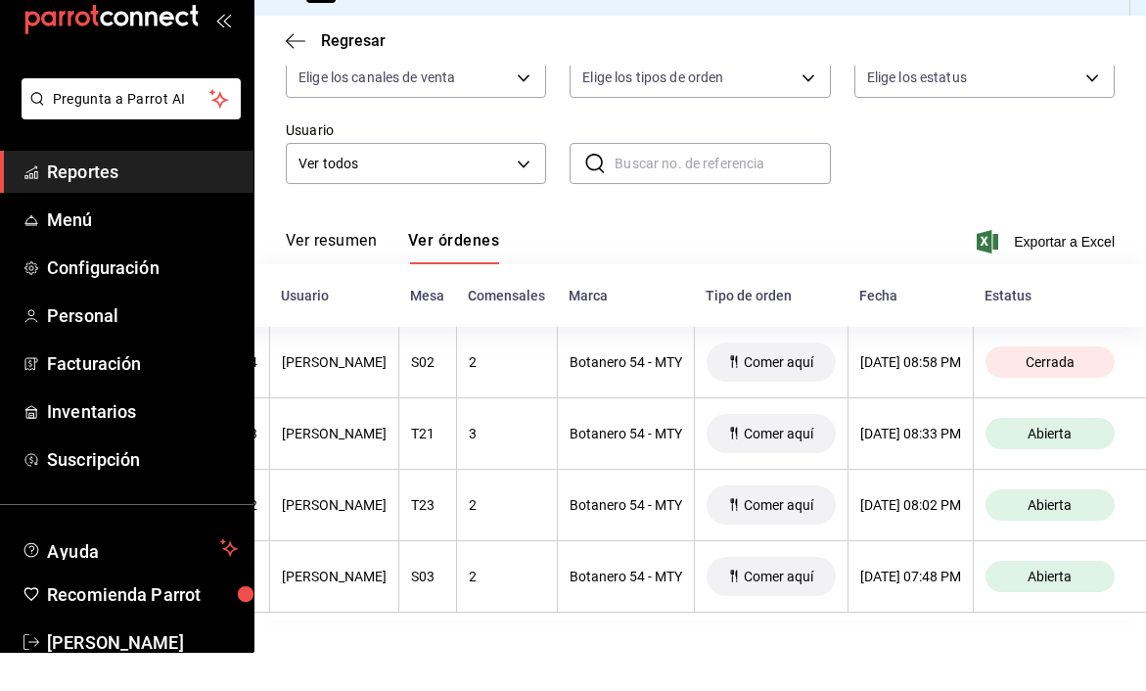
scroll to position [201, 0]
